Goal: Task Accomplishment & Management: Use online tool/utility

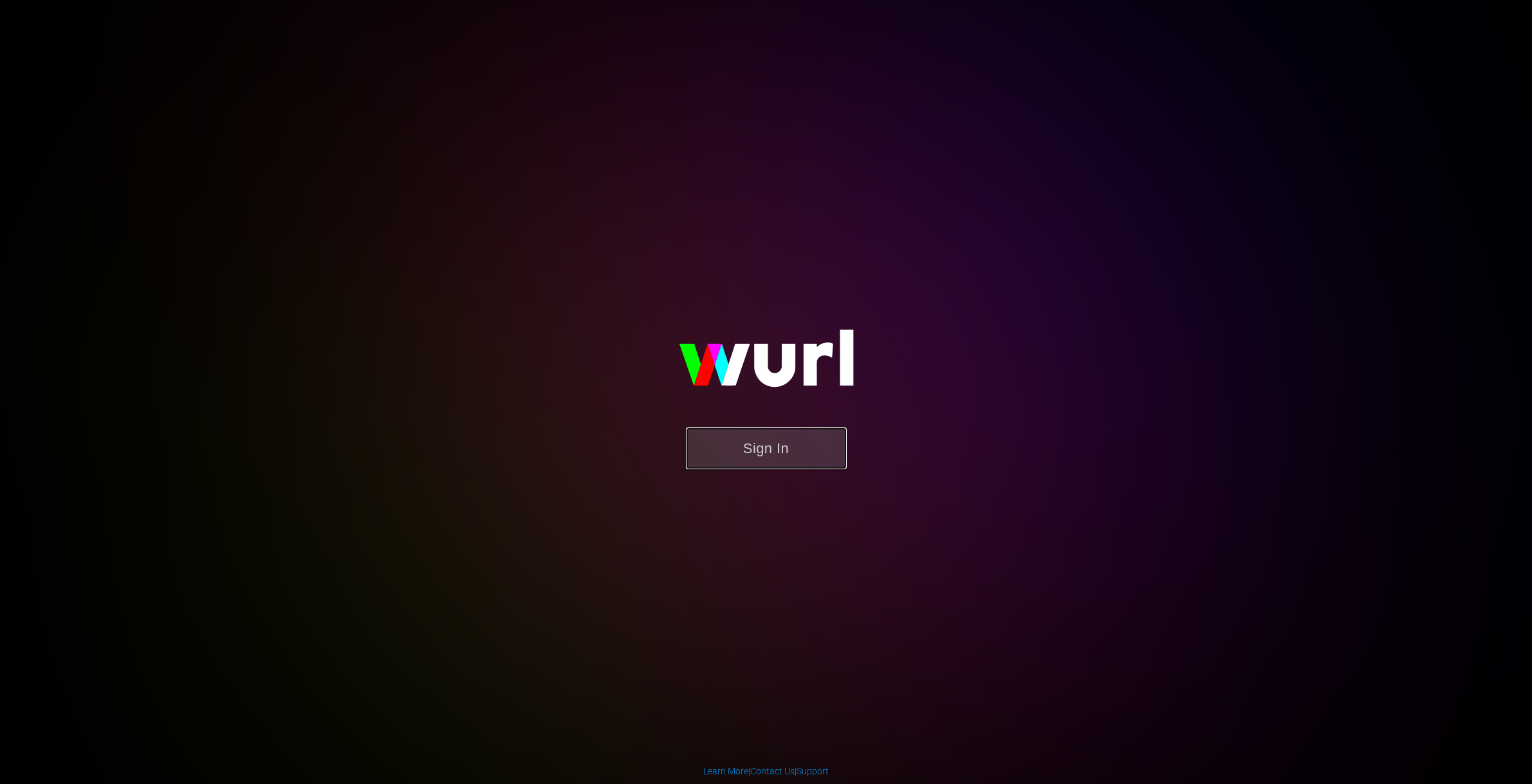
click at [732, 427] on button "Sign In" at bounding box center [766, 448] width 161 height 42
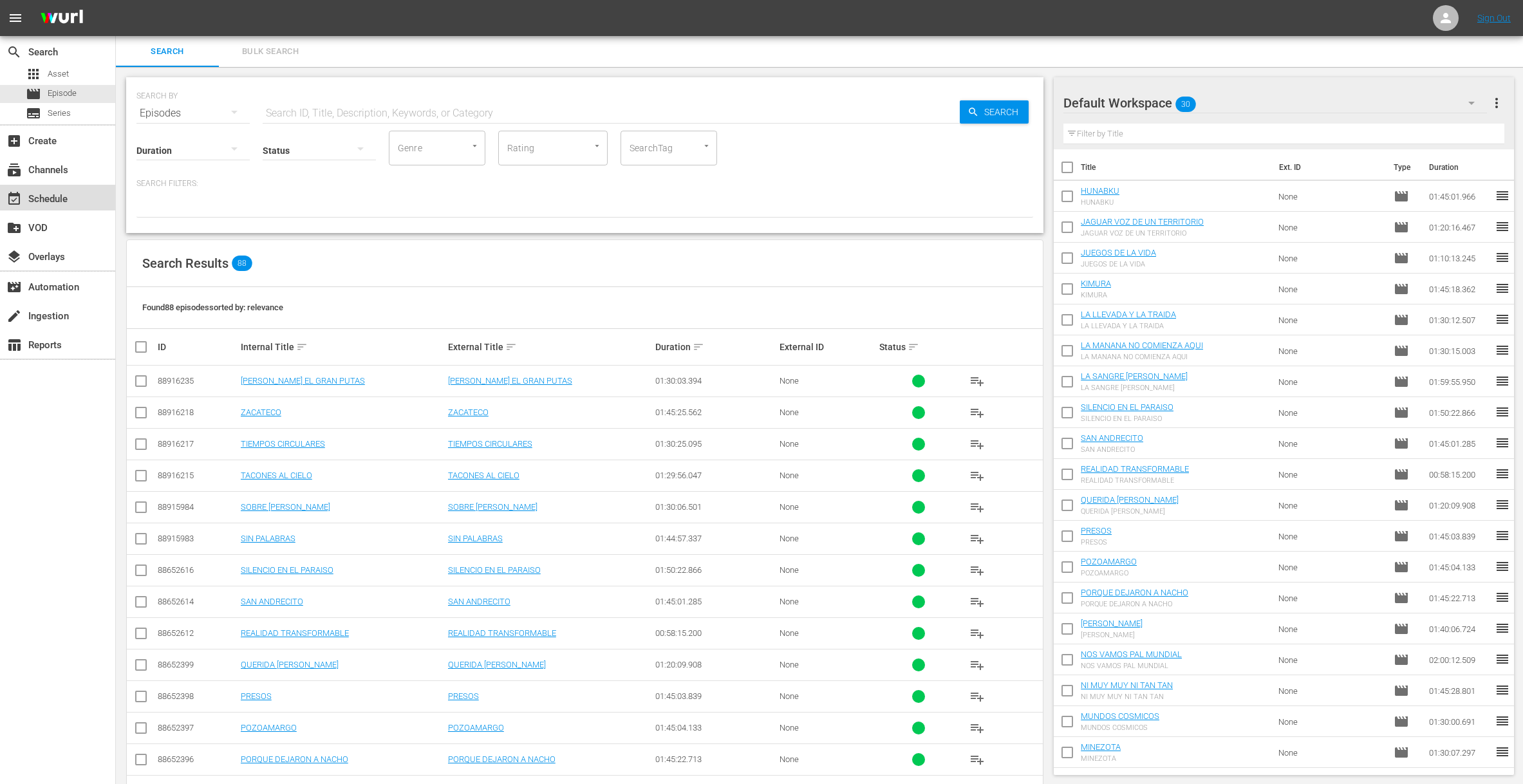
click at [53, 197] on div "event_available Schedule" at bounding box center [35, 197] width 72 height 11
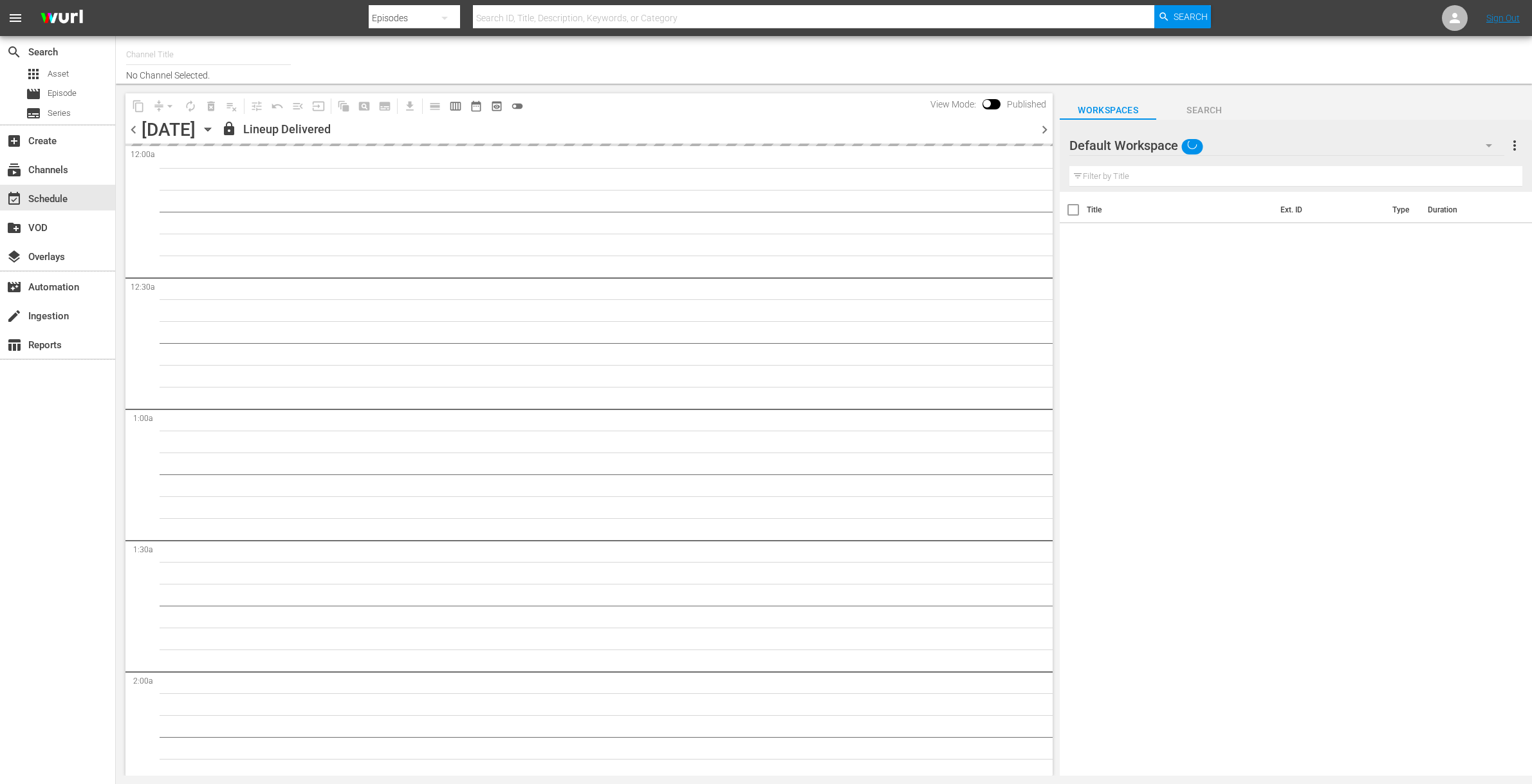
type input "AddictaTV (2057)"
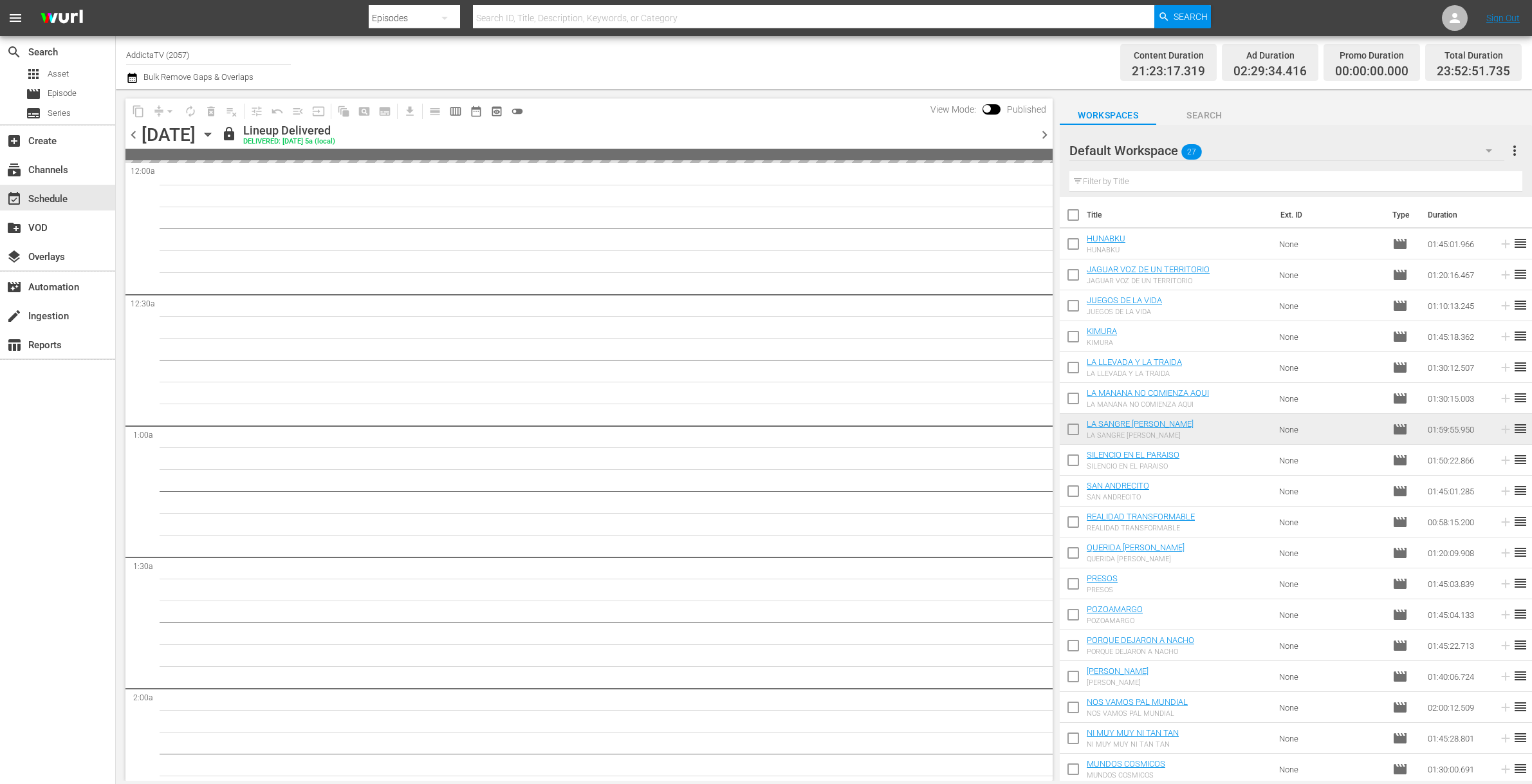
click at [210, 135] on icon "button" at bounding box center [207, 134] width 6 height 3
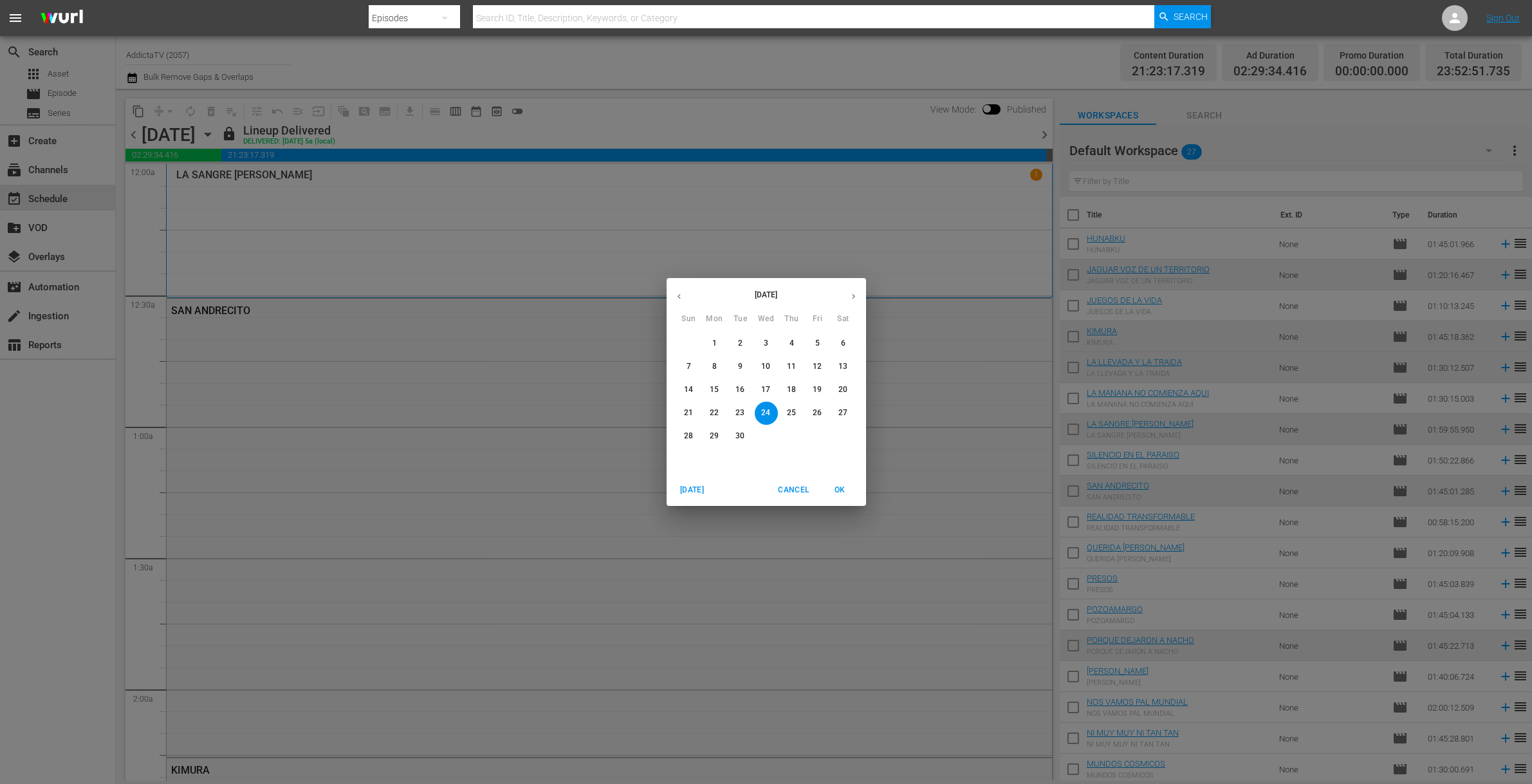
click at [852, 300] on icon "button" at bounding box center [853, 296] width 9 height 9
click at [769, 343] on span "1" at bounding box center [766, 343] width 23 height 11
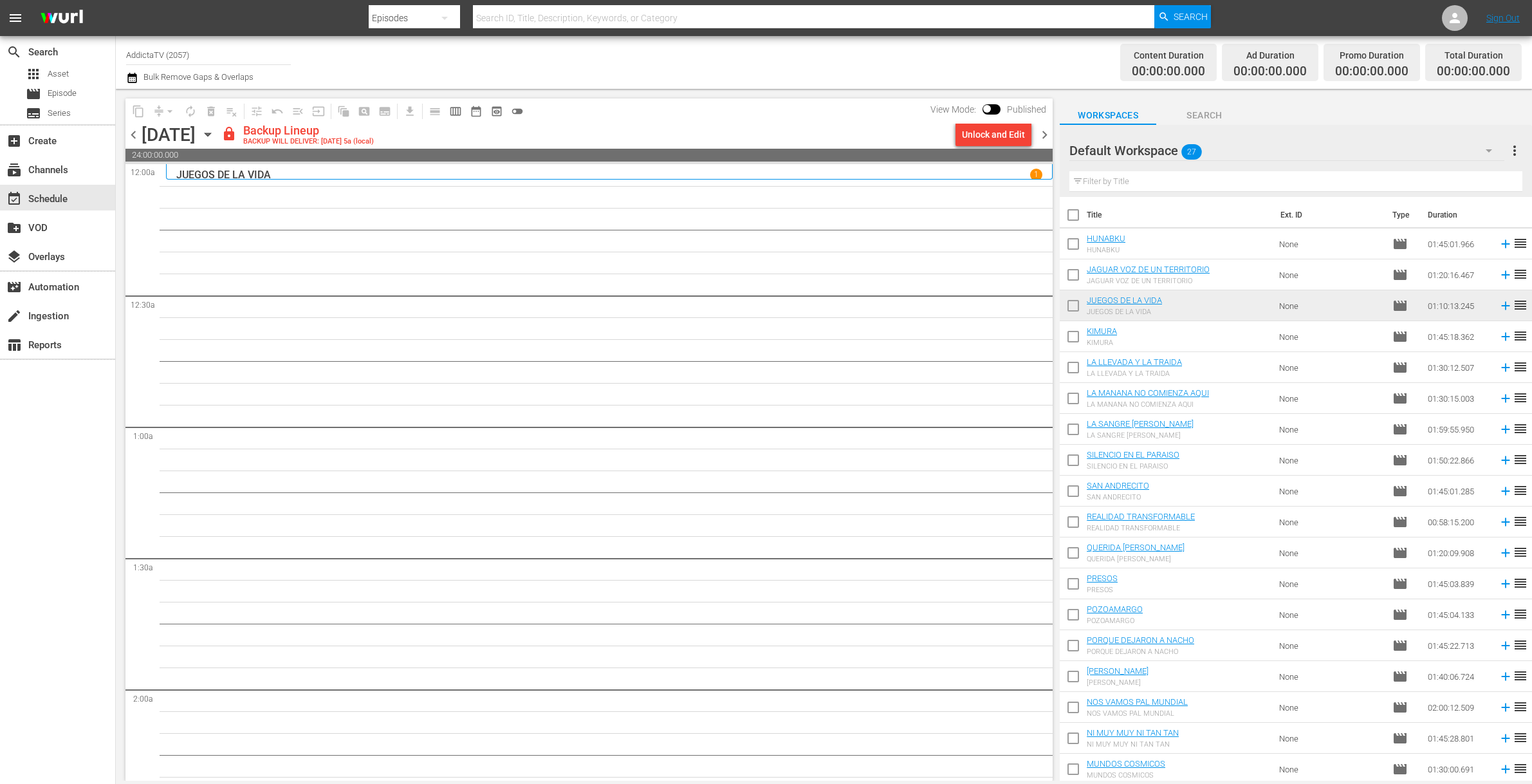
click at [1284, 154] on div "Default Workspace 27" at bounding box center [1286, 150] width 434 height 36
click at [991, 139] on div "New Workspace [DATE] 20:00:51 GMT+0000 (0) Default Workspace (27)" at bounding box center [766, 392] width 1532 height 784
click at [987, 134] on div "New Workspace [DATE] 20:00:51 GMT+0000 (0) Default Workspace (27)" at bounding box center [766, 392] width 1532 height 784
click at [991, 133] on div "Unlock and Edit" at bounding box center [994, 134] width 63 height 23
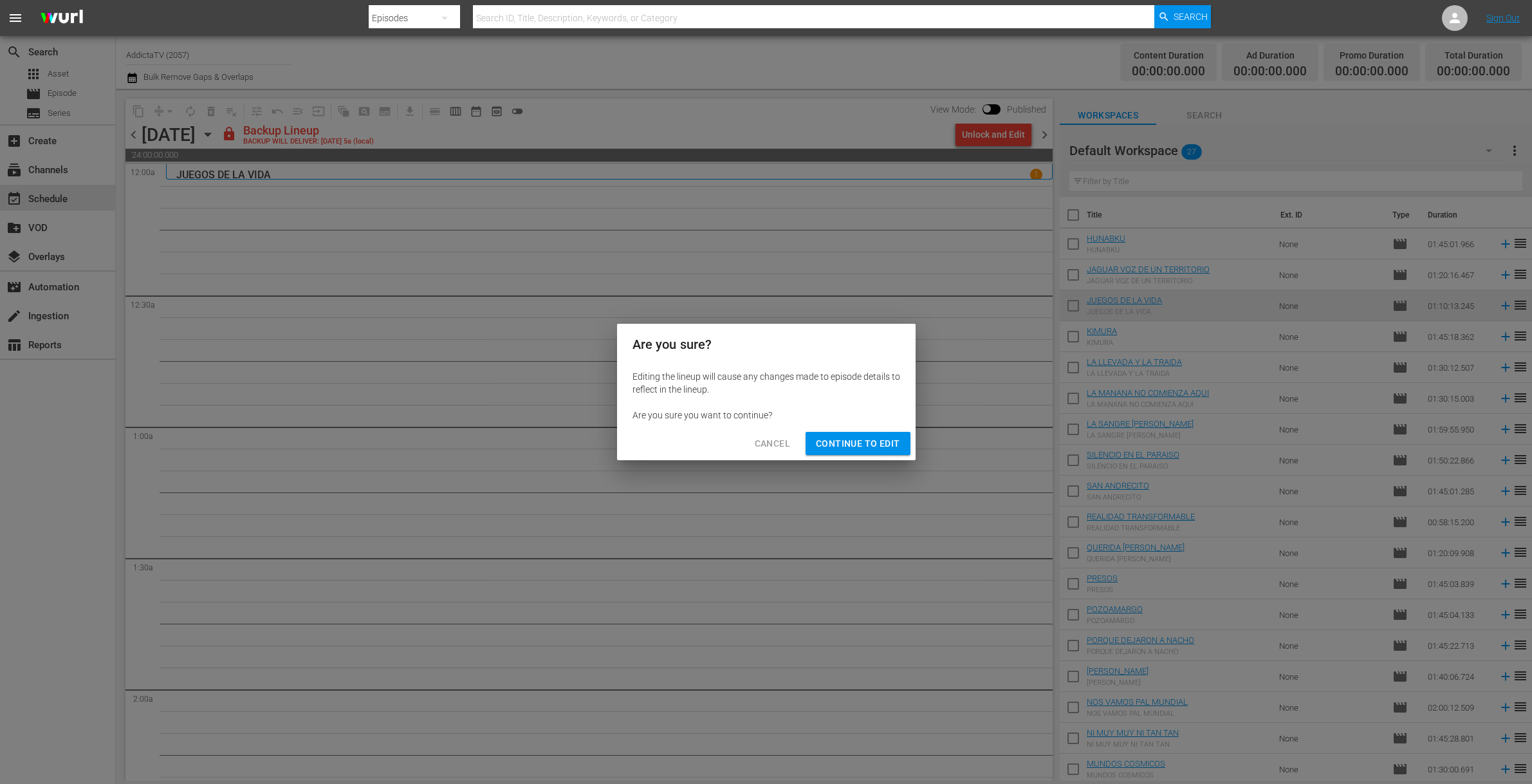
click at [864, 449] on span "Continue to Edit" at bounding box center [858, 443] width 84 height 16
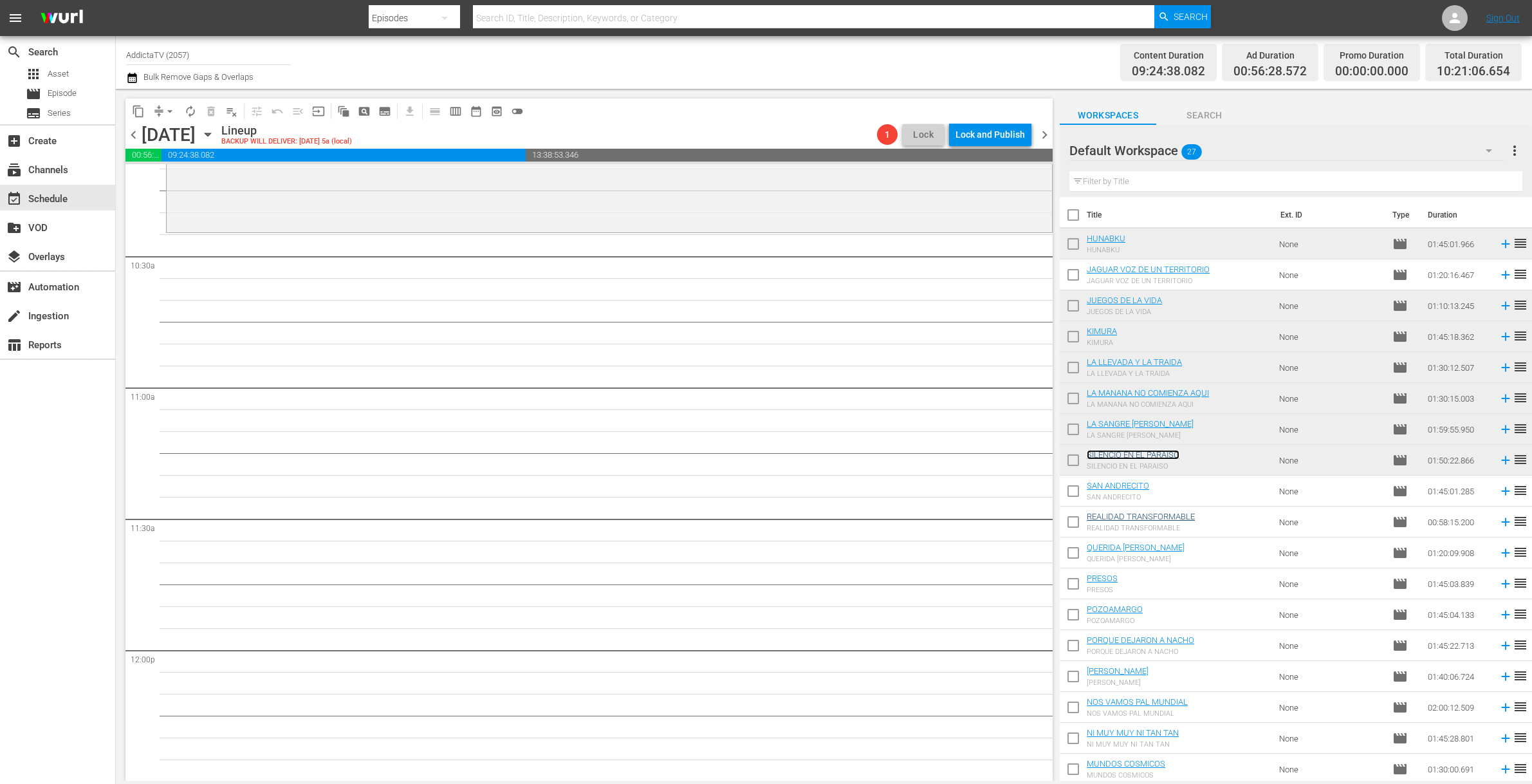
scroll to position [2662, 0]
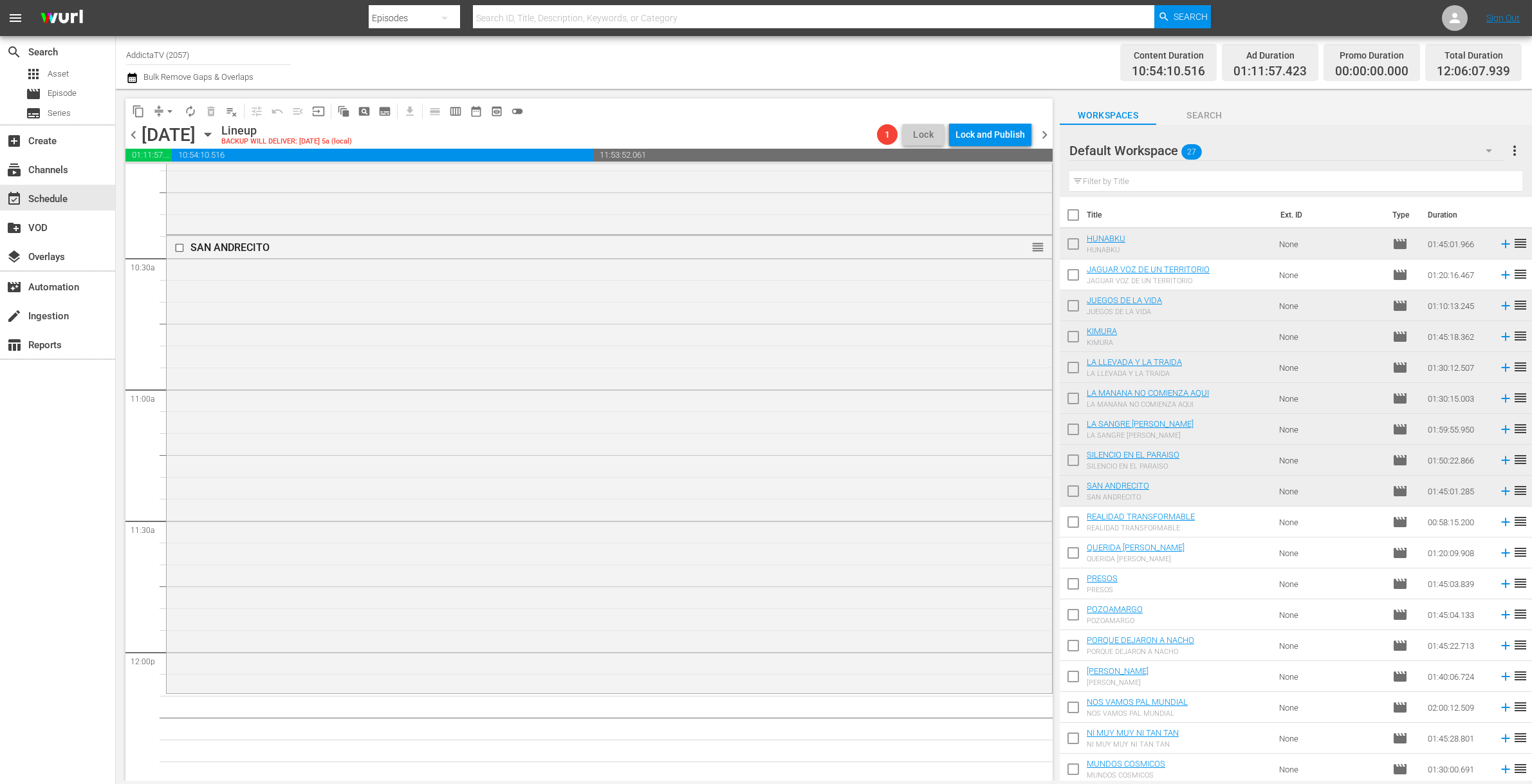
drag, startPoint x: 1121, startPoint y: 482, endPoint x: 4, endPoint y: 443, distance: 1117.7
